Goal: Complete application form

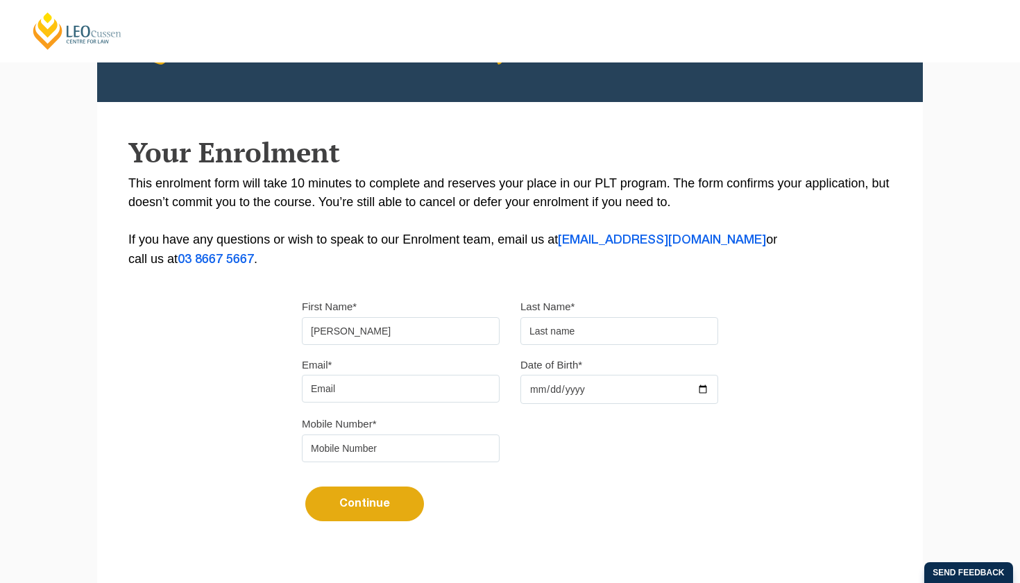
type input "[PERSON_NAME]"
type input "Kaur"
click at [413, 341] on input "[PERSON_NAME]" at bounding box center [401, 331] width 198 height 28
type input "[PERSON_NAME]"
type input "[EMAIL_ADDRESS][DOMAIN_NAME]"
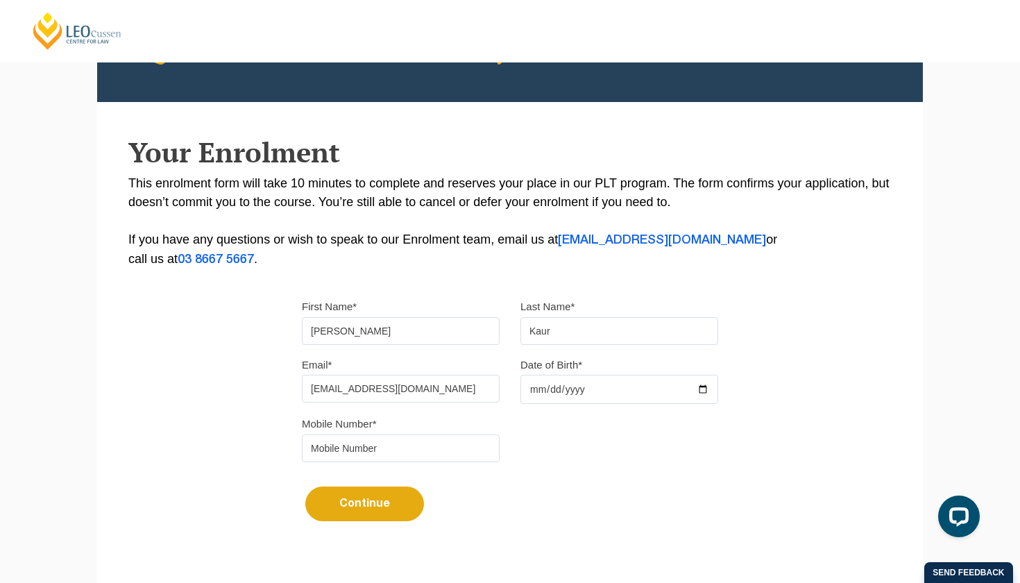
click at [559, 380] on input "Date of Birth*" at bounding box center [619, 389] width 198 height 29
click at [557, 393] on input "Date of Birth*" at bounding box center [619, 389] width 198 height 29
click at [555, 389] on input "Date of Birth*" at bounding box center [619, 389] width 198 height 29
click at [572, 391] on input "Date of Birth*" at bounding box center [619, 389] width 198 height 29
type input "[DATE]"
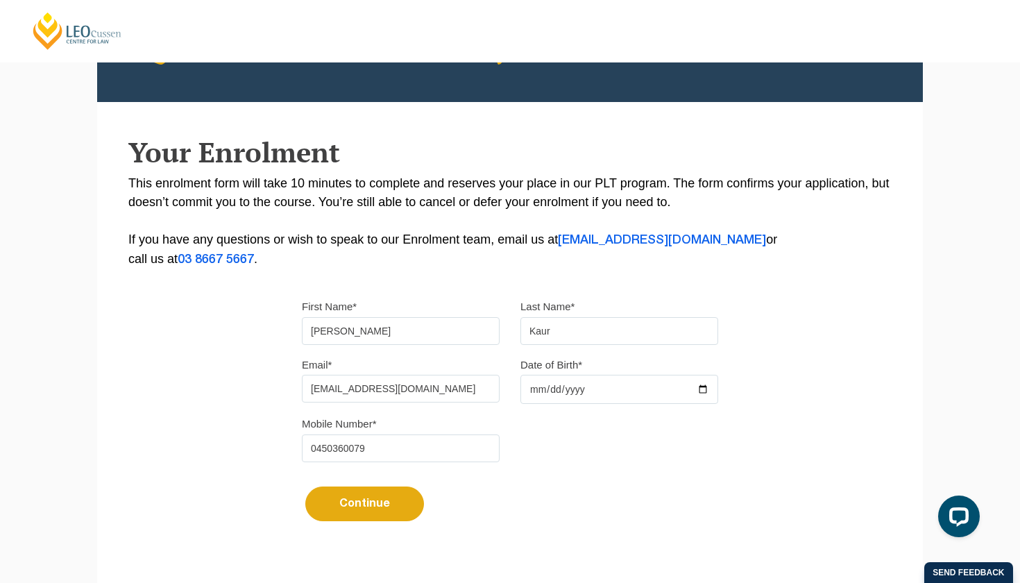
type input "0450360079"
click at [383, 502] on button "Continue" at bounding box center [364, 503] width 119 height 35
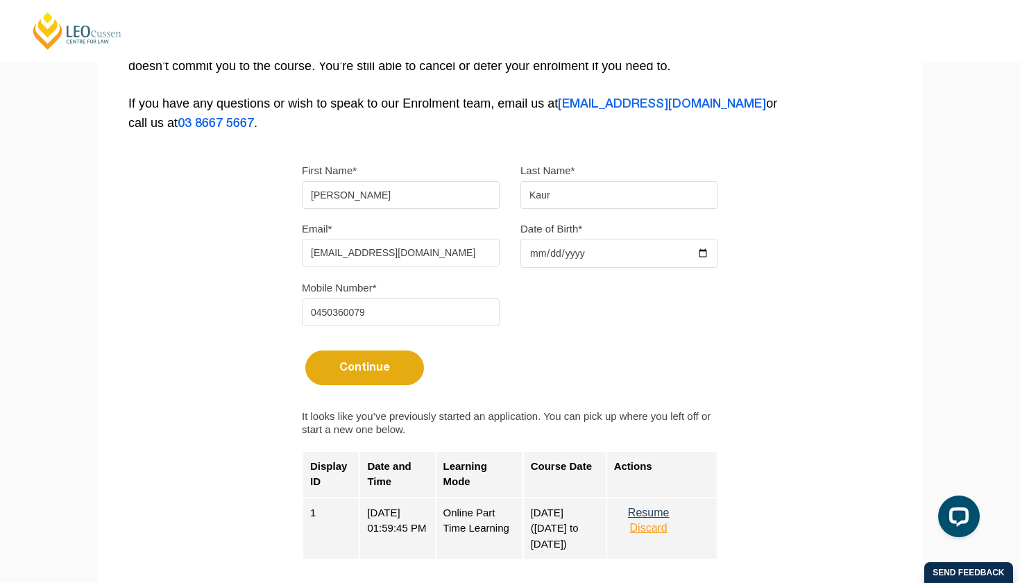
scroll to position [474, 0]
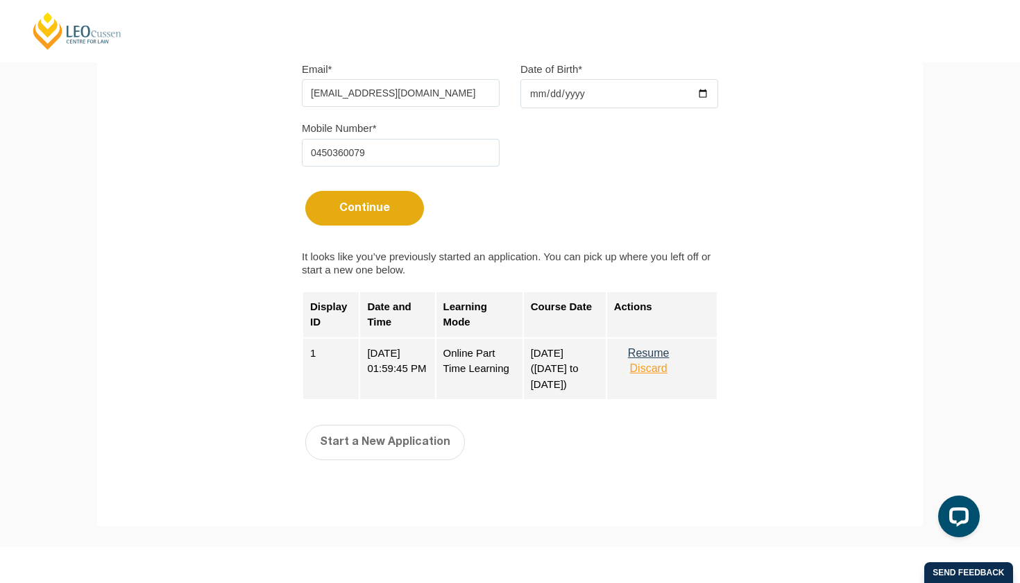
click at [676, 359] on button "Resume" at bounding box center [648, 353] width 69 height 12
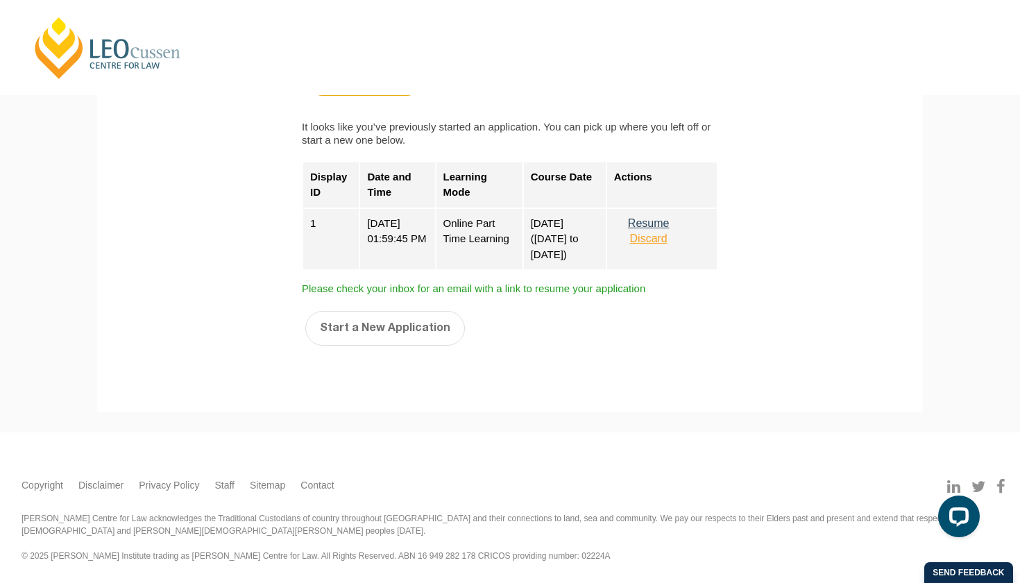
scroll to position [608, 0]
